Goal: Obtain resource: Download file/media

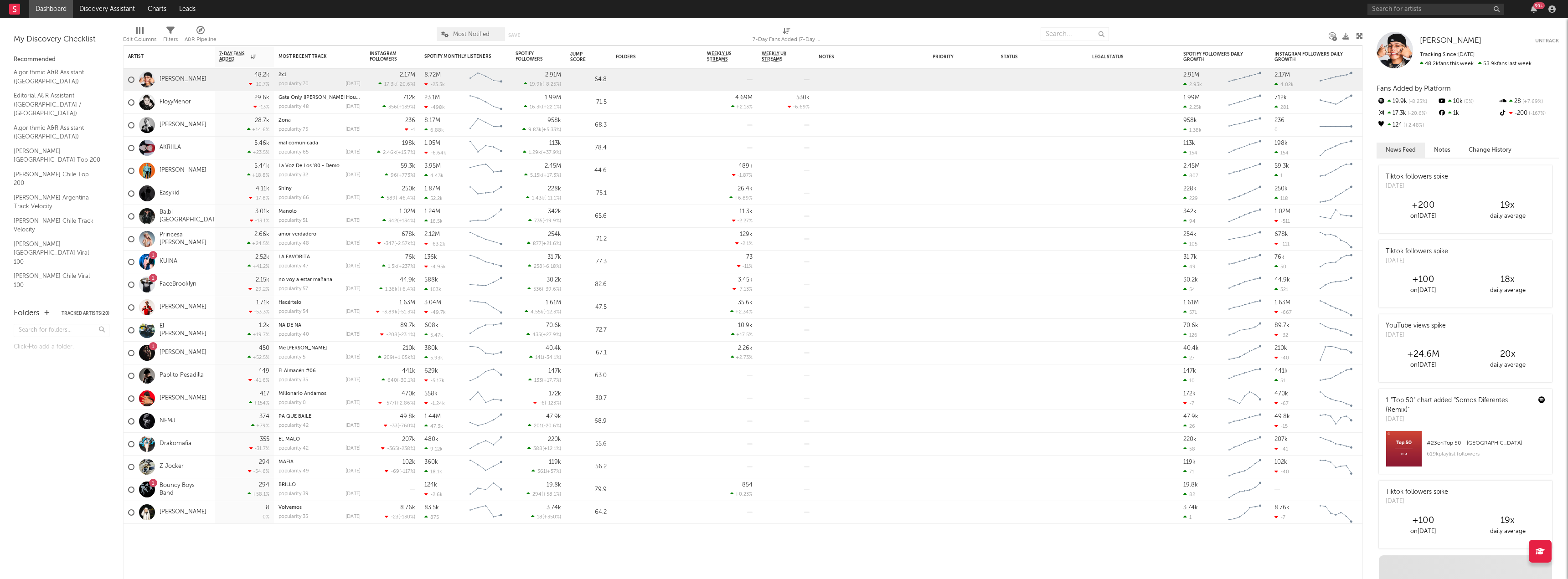
drag, startPoint x: 0, startPoint y: 0, endPoint x: 1327, endPoint y: 8, distance: 1327.0
click at [1327, 8] on nav "Dashboard Discovery Assistant Charts Leads 99 +" at bounding box center [784, 9] width 1568 height 18
click at [1415, 12] on input "text" at bounding box center [1436, 9] width 137 height 11
type input "[PERSON_NAME]"
click at [1382, 32] on div at bounding box center [1382, 30] width 21 height 21
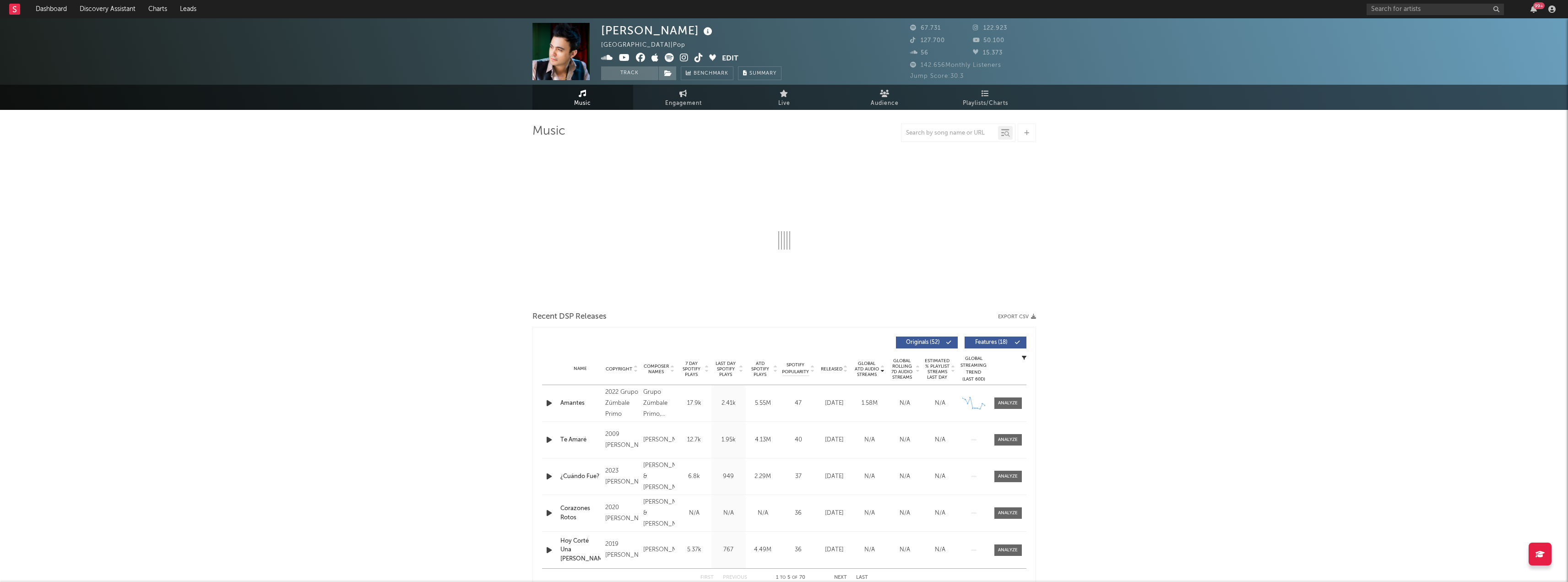
select select "6m"
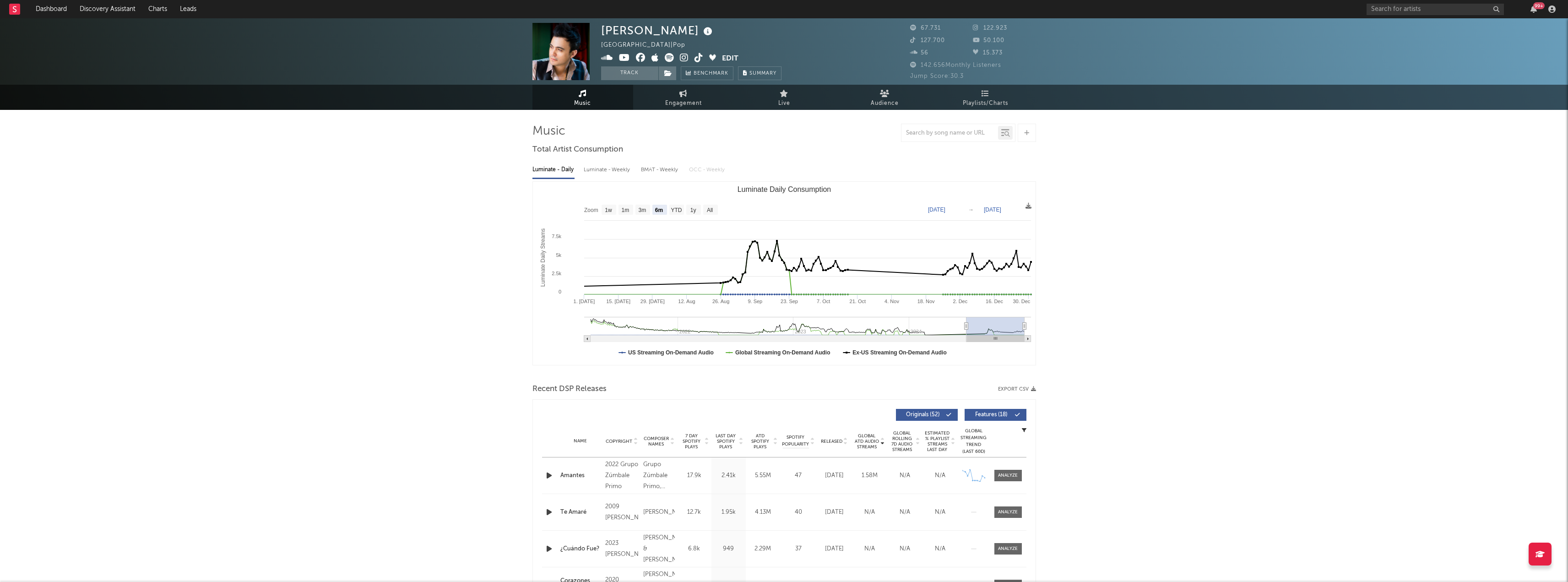
click at [1033, 390] on icon "button" at bounding box center [1033, 389] width 5 height 5
